Goal: Task Accomplishment & Management: Use online tool/utility

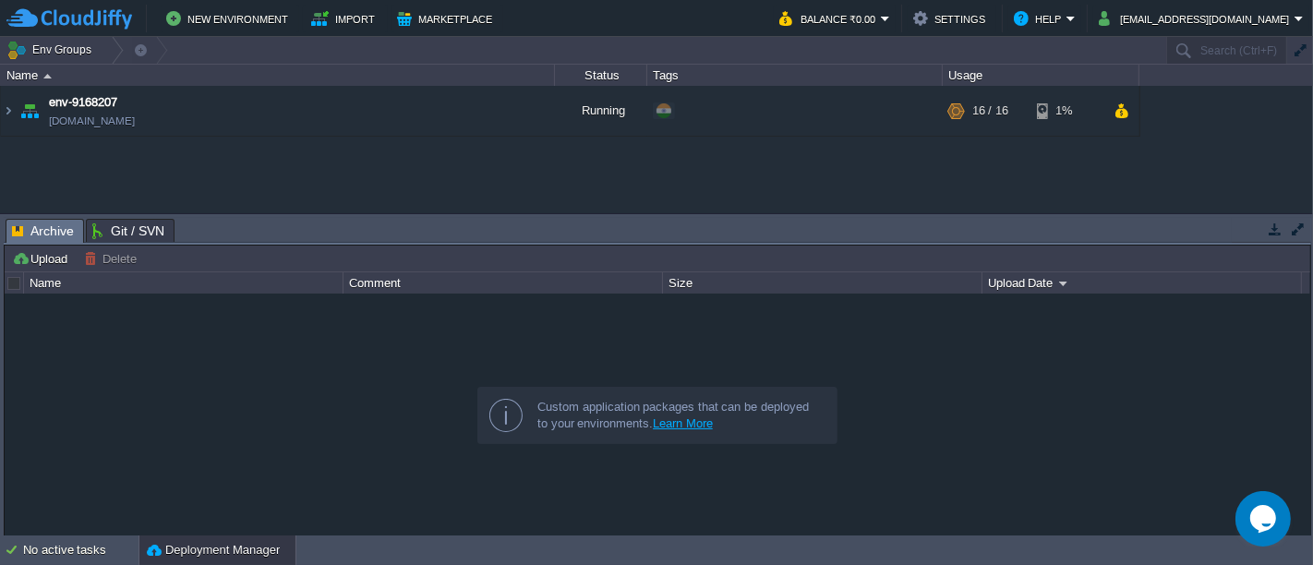
click at [1, 103] on img at bounding box center [8, 111] width 15 height 50
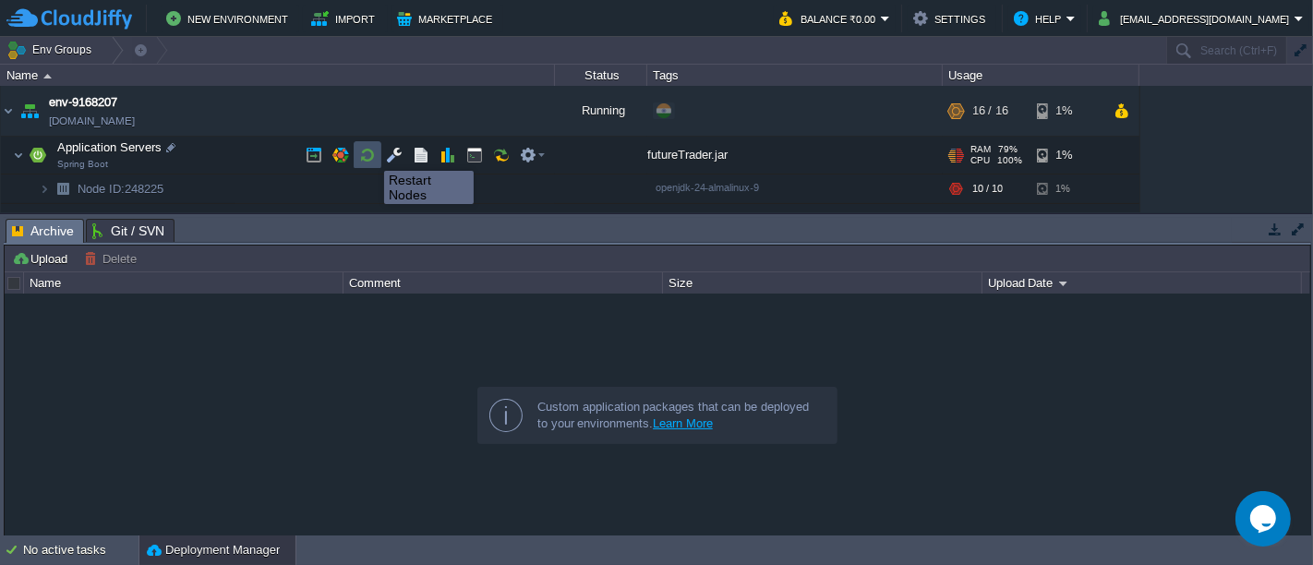
click at [370, 155] on button "button" at bounding box center [367, 155] width 17 height 17
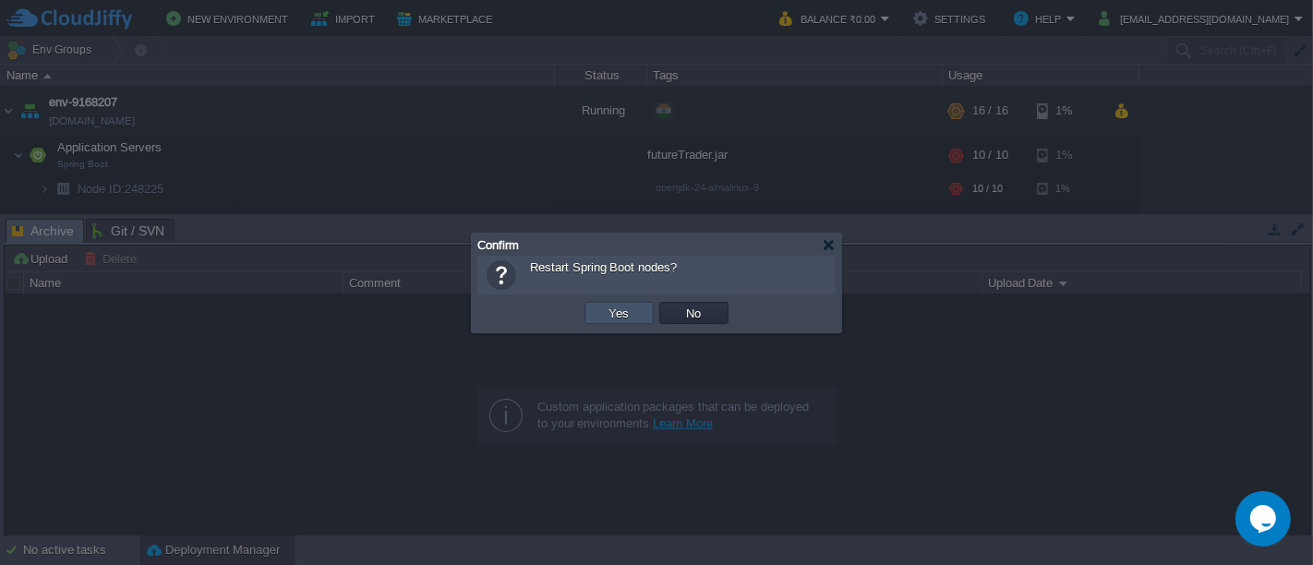
click at [628, 315] on button "Yes" at bounding box center [619, 313] width 31 height 17
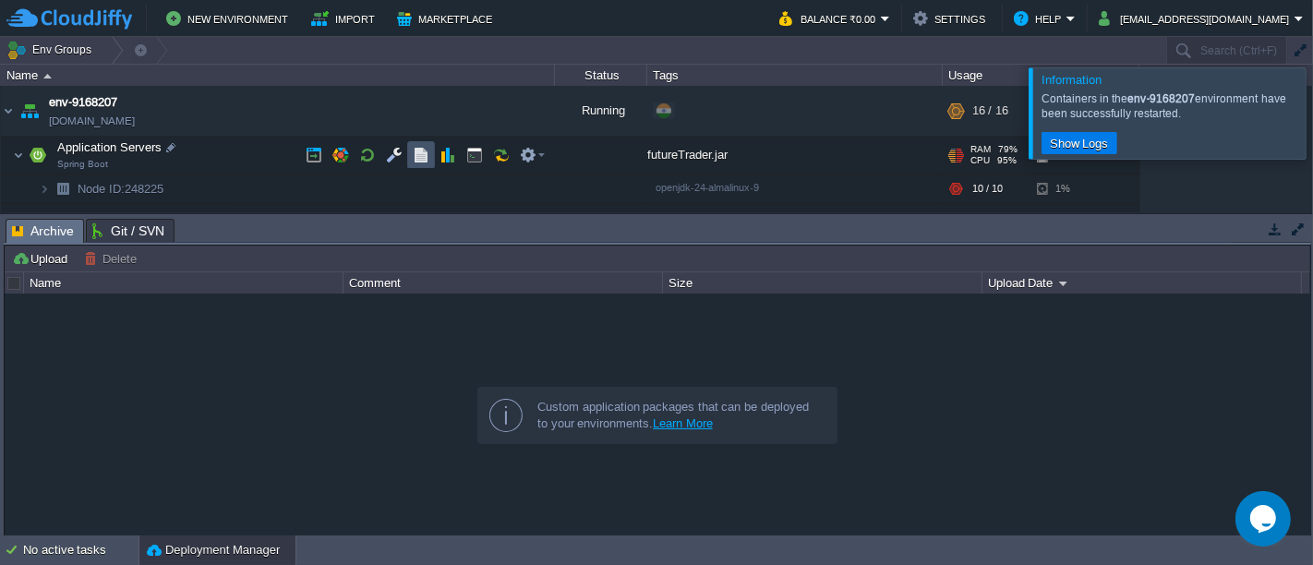
click at [422, 163] on button "button" at bounding box center [421, 155] width 17 height 17
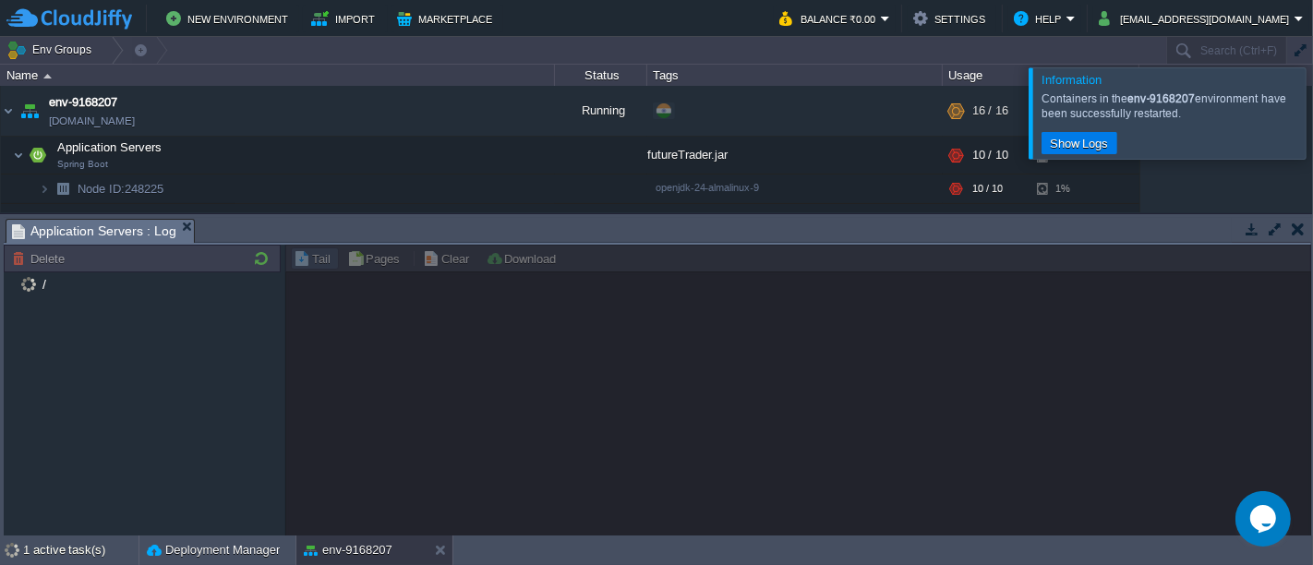
click at [1312, 128] on div at bounding box center [1335, 112] width 0 height 90
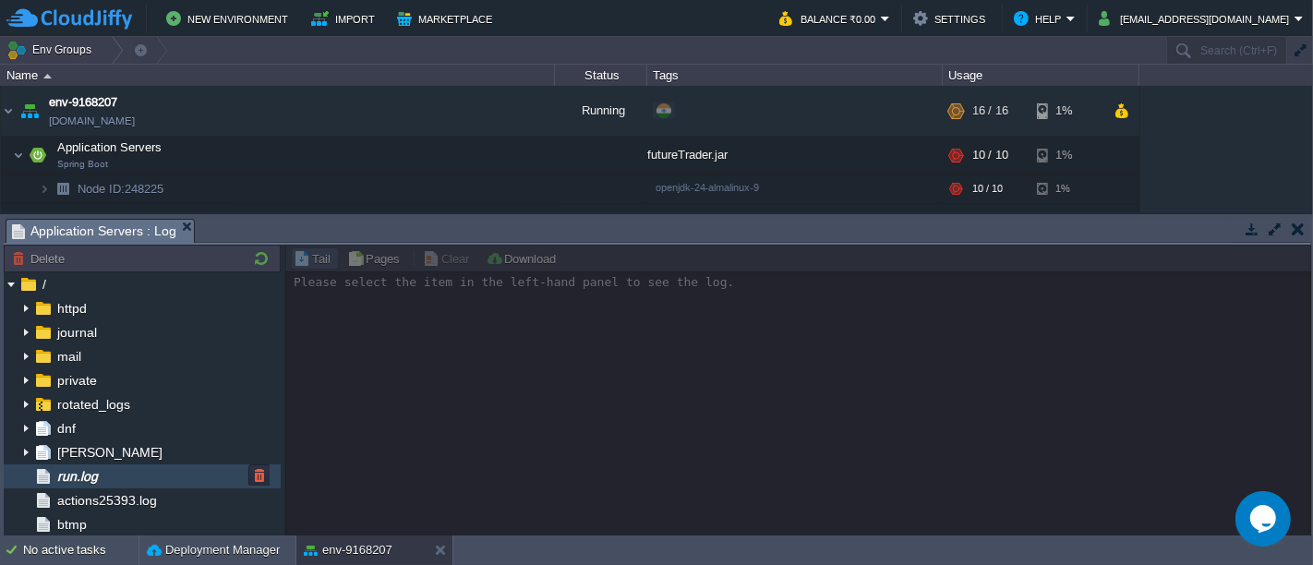
click at [137, 473] on div "run.log" at bounding box center [142, 476] width 277 height 24
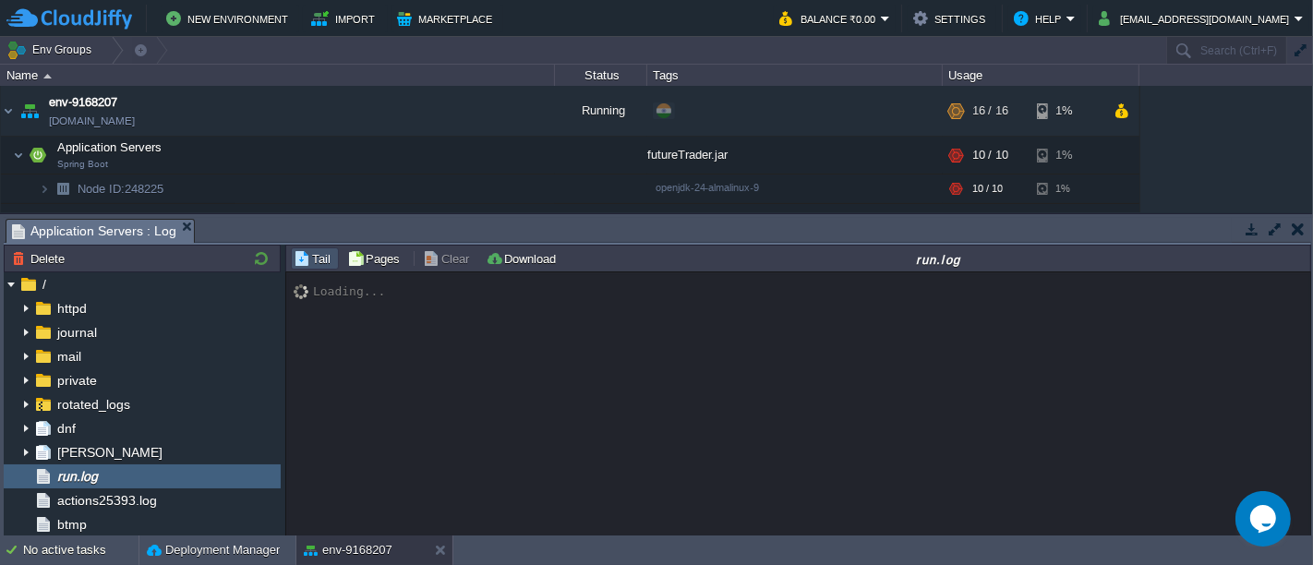
scroll to position [15477, 0]
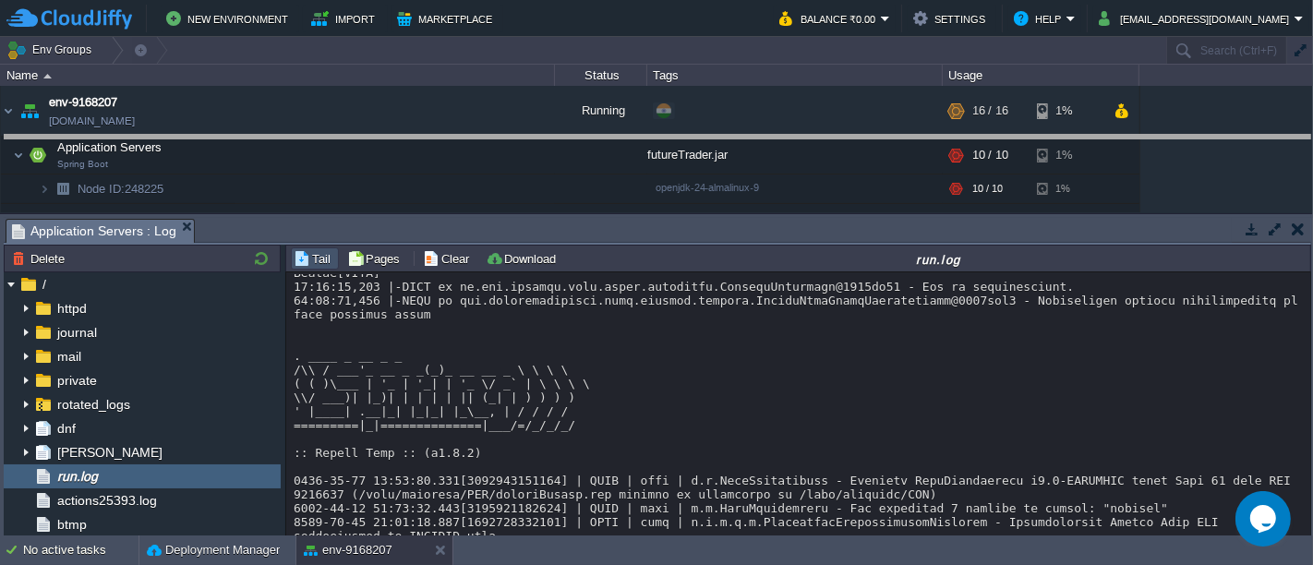
drag, startPoint x: 1053, startPoint y: 236, endPoint x: 1064, endPoint y: 151, distance: 85.7
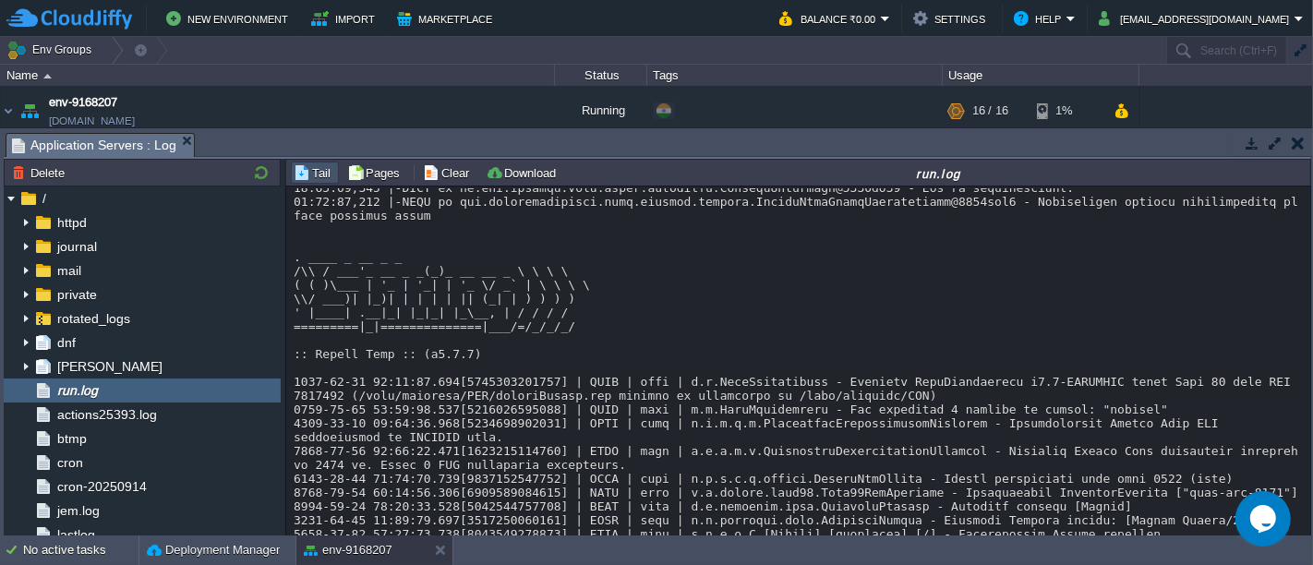
scroll to position [15543, 0]
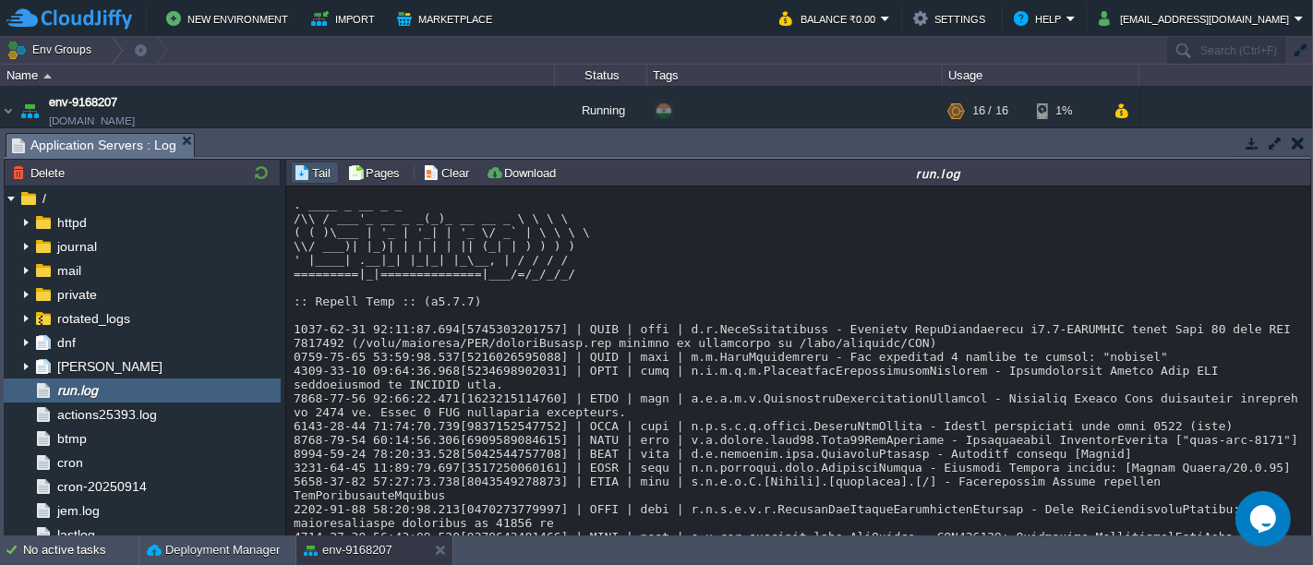
drag, startPoint x: 1301, startPoint y: 517, endPoint x: 1303, endPoint y: 536, distance: 19.5
click at [1303, 536] on body "New Environment Import Marketplace Bonus ₹0.00 Upgrade Account Balance ₹0.00 Se…" at bounding box center [656, 282] width 1313 height 565
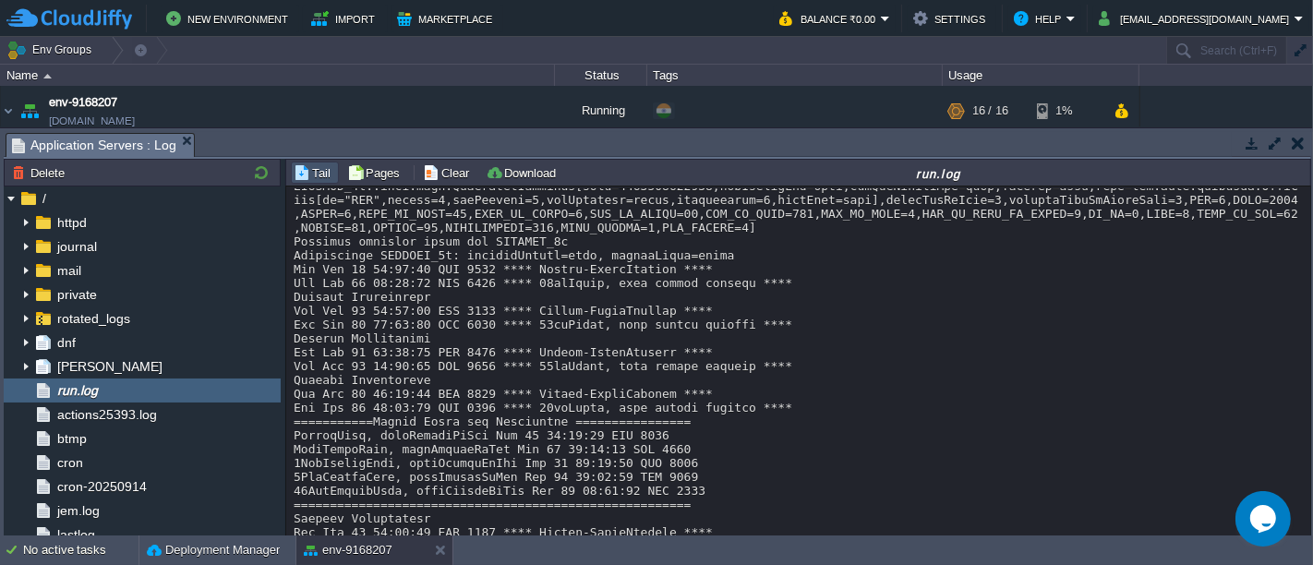
scroll to position [18593, 0]
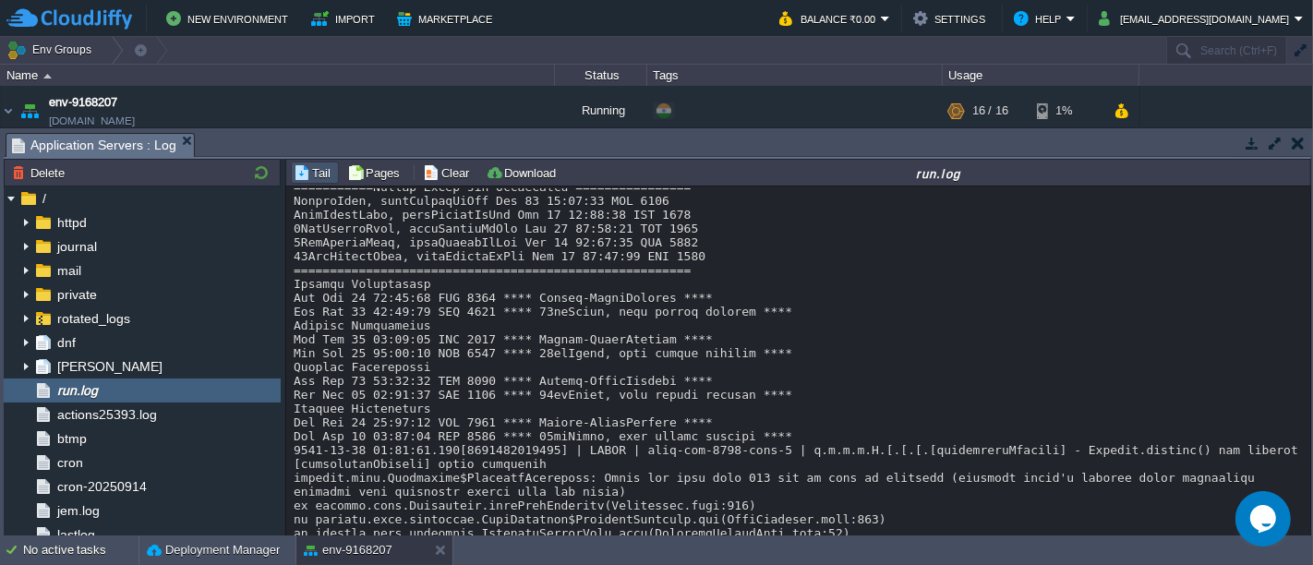
click at [1300, 149] on button "button" at bounding box center [1298, 143] width 13 height 17
